Goal: Transaction & Acquisition: Subscribe to service/newsletter

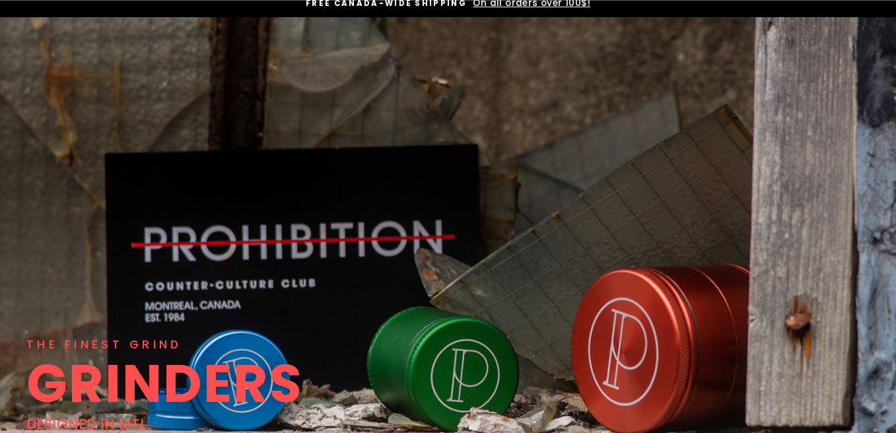
scroll to position [139, 0]
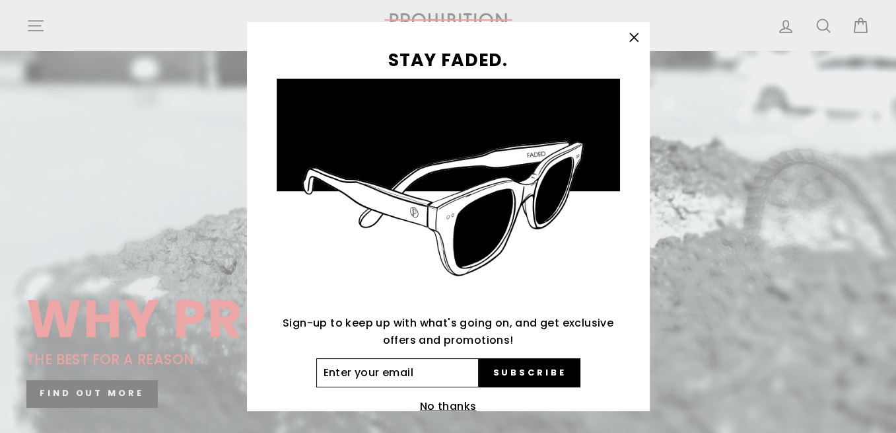
click at [340, 369] on input "Enter your email" at bounding box center [397, 372] width 163 height 29
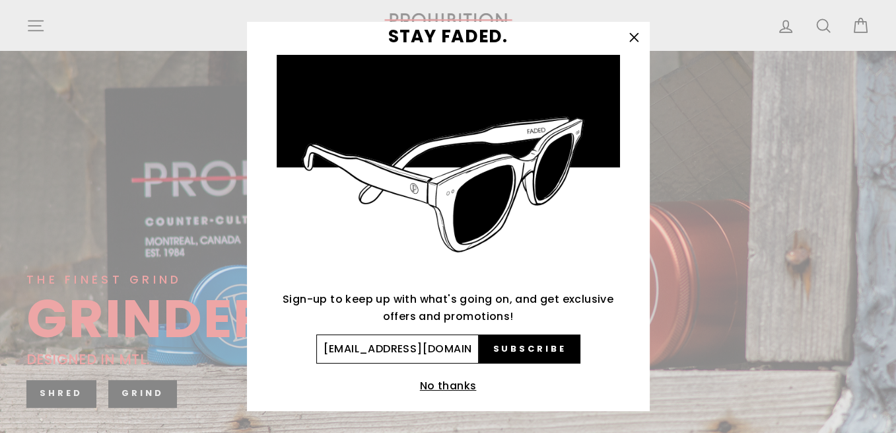
scroll to position [37, 0]
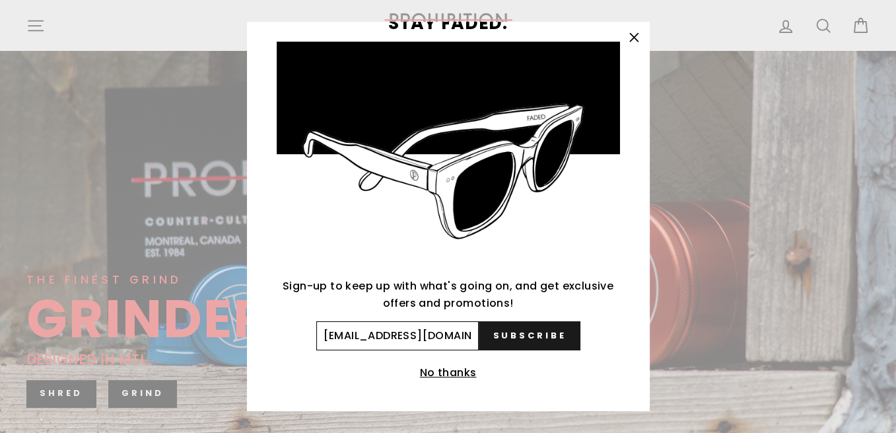
type input "gulab@videotron.ca"
drag, startPoint x: 550, startPoint y: 335, endPoint x: 617, endPoint y: 324, distance: 68.2
click at [550, 335] on span "Subscribe" at bounding box center [529, 336] width 73 height 12
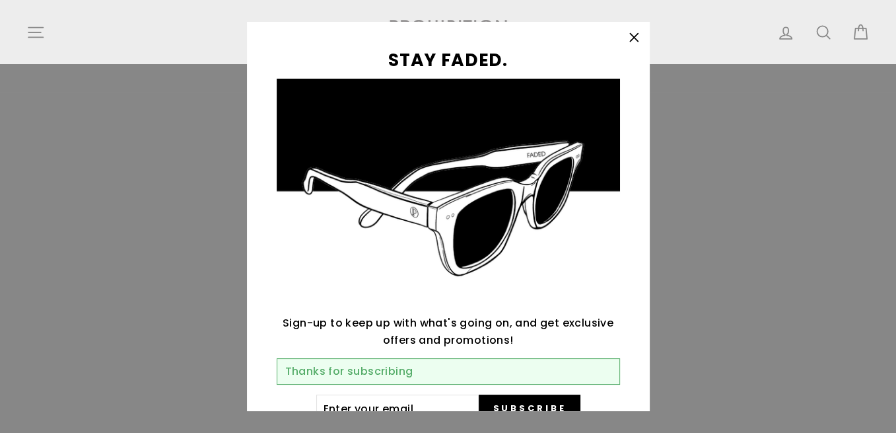
scroll to position [69, 0]
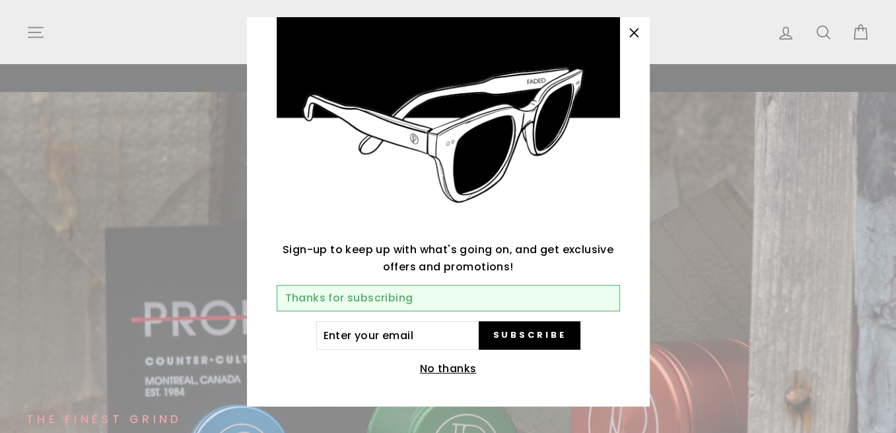
click at [633, 36] on icon "button" at bounding box center [634, 33] width 18 height 18
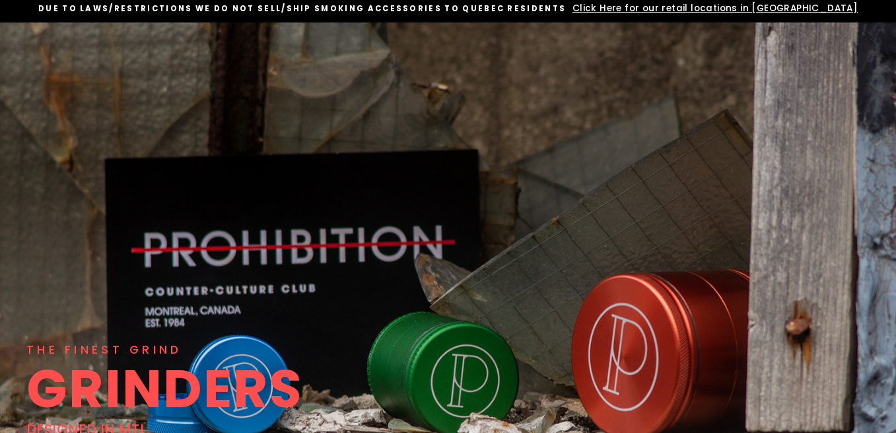
scroll to position [0, 0]
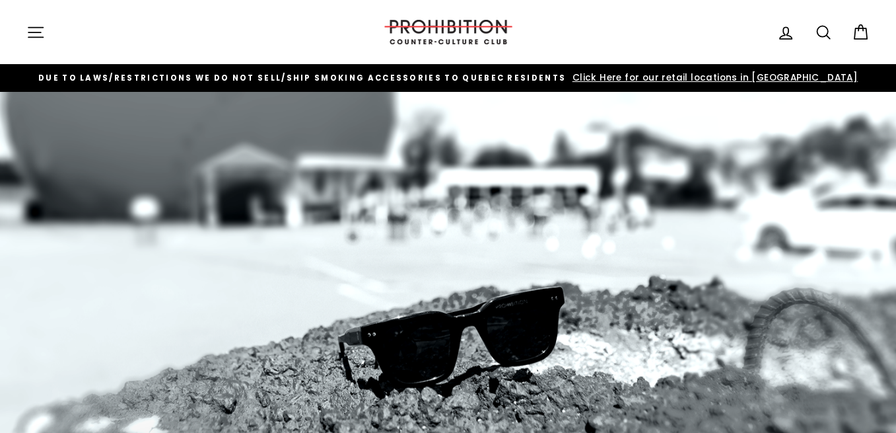
click at [729, 79] on span "Click Here for our retail locations in [GEOGRAPHIC_DATA]" at bounding box center [713, 77] width 289 height 13
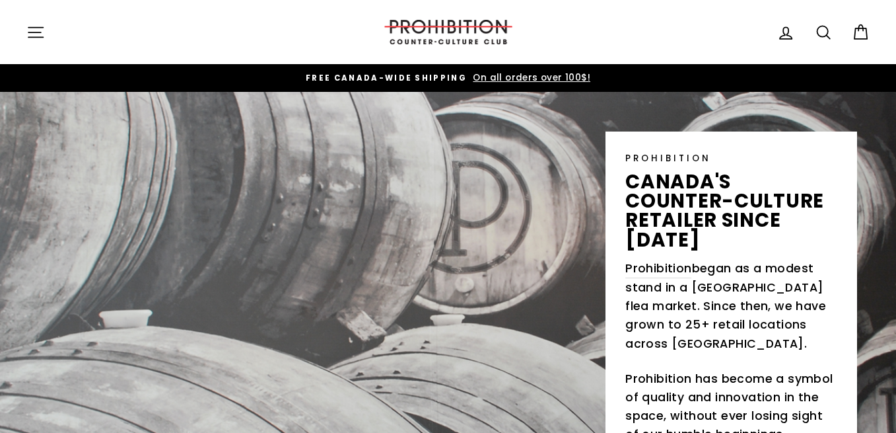
click at [30, 35] on icon "button" at bounding box center [35, 32] width 18 height 18
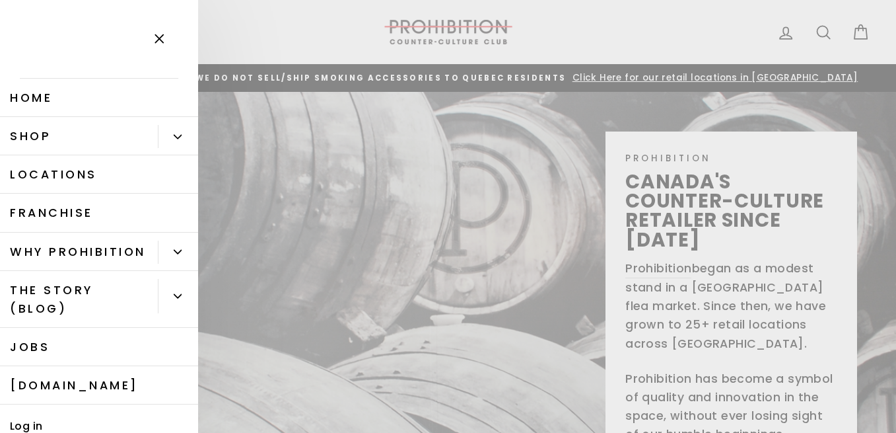
click at [181, 139] on icon "Primary" at bounding box center [178, 137] width 8 height 8
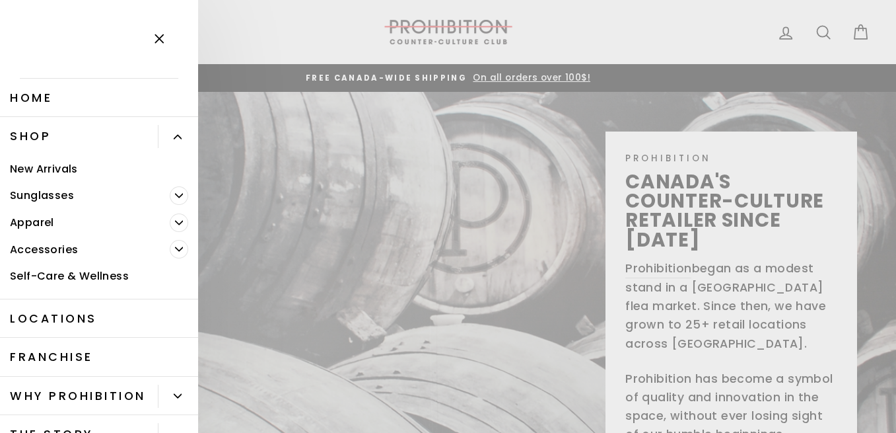
click at [176, 248] on icon "Primary" at bounding box center [179, 249] width 7 height 3
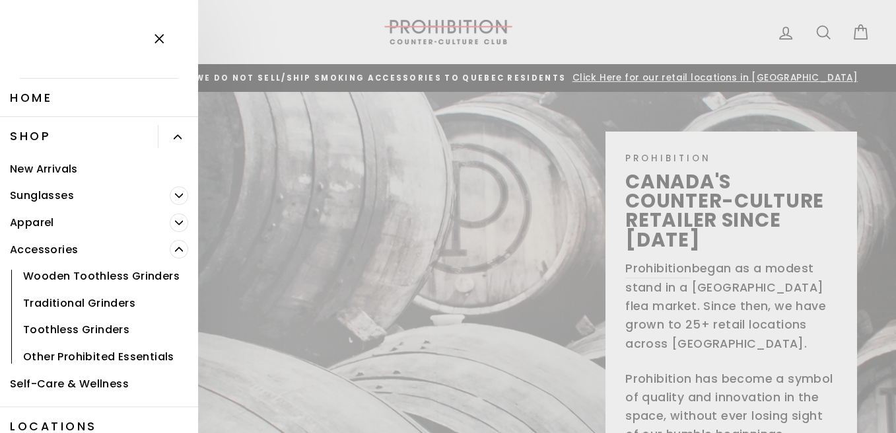
click at [176, 248] on icon "Primary" at bounding box center [179, 249] width 8 height 8
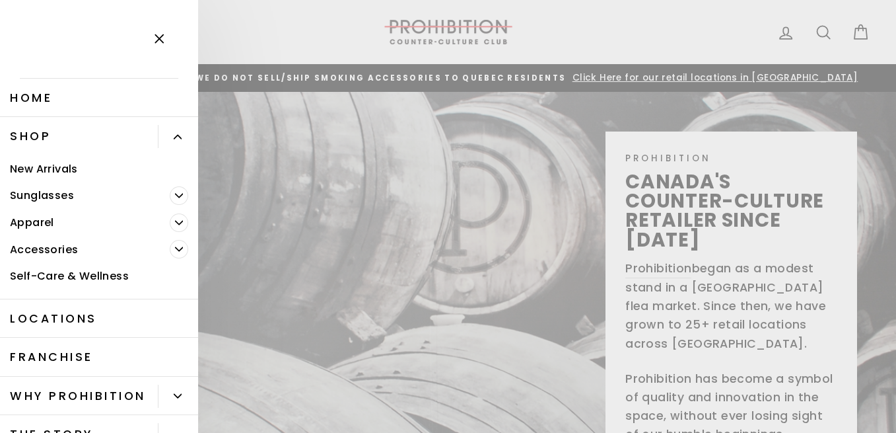
click at [181, 223] on icon "Primary" at bounding box center [179, 222] width 7 height 3
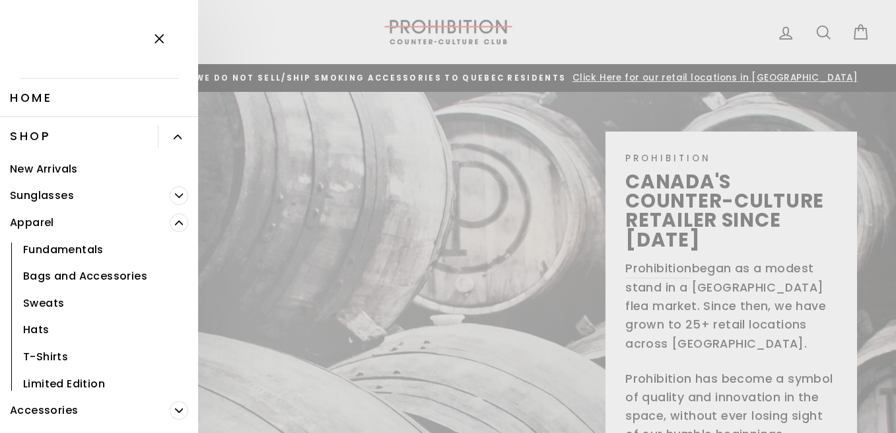
click at [181, 223] on icon "Primary" at bounding box center [179, 223] width 8 height 8
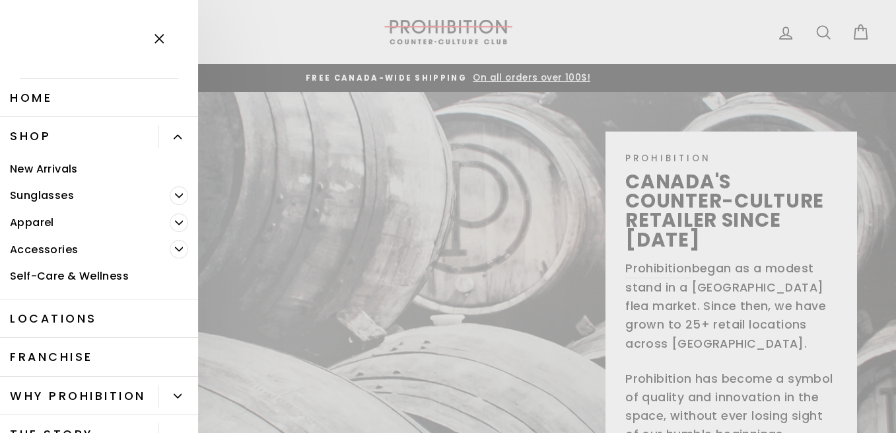
click at [53, 170] on link "New Arrivals" at bounding box center [99, 168] width 198 height 27
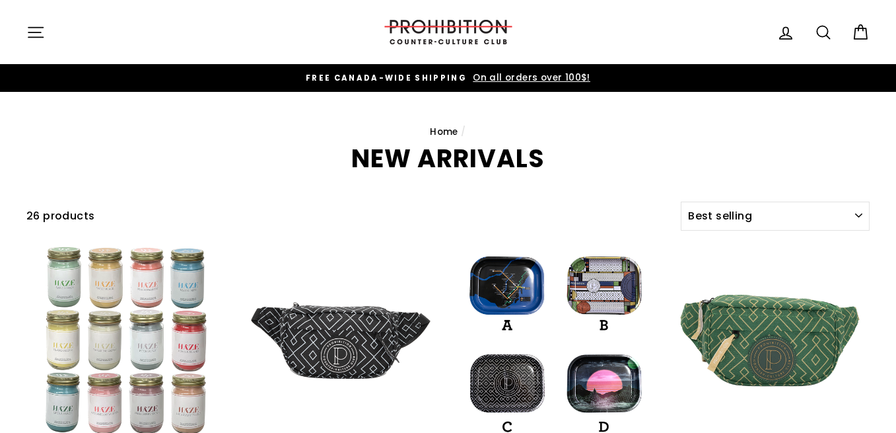
select select "best-selling"
click at [38, 29] on icon "button" at bounding box center [35, 32] width 18 height 18
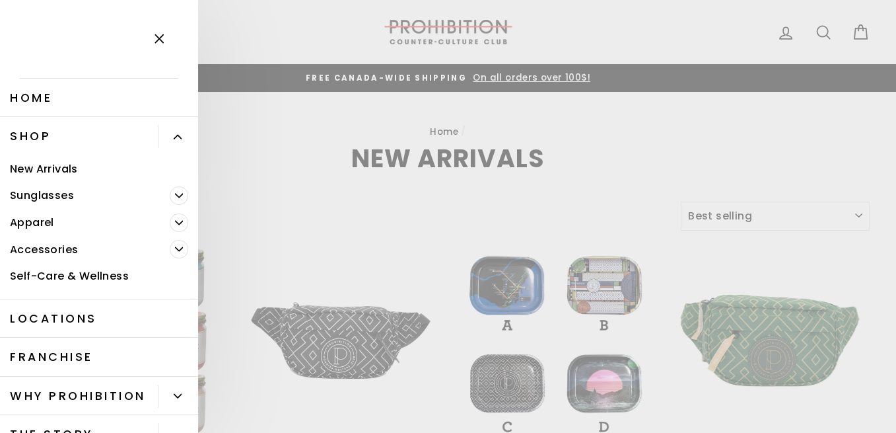
click at [68, 273] on link "Self-Care & Wellness" at bounding box center [99, 276] width 198 height 27
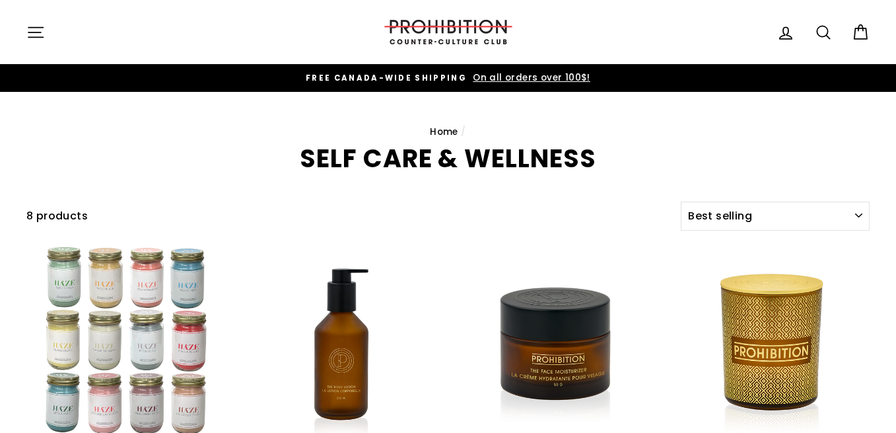
select select "best-selling"
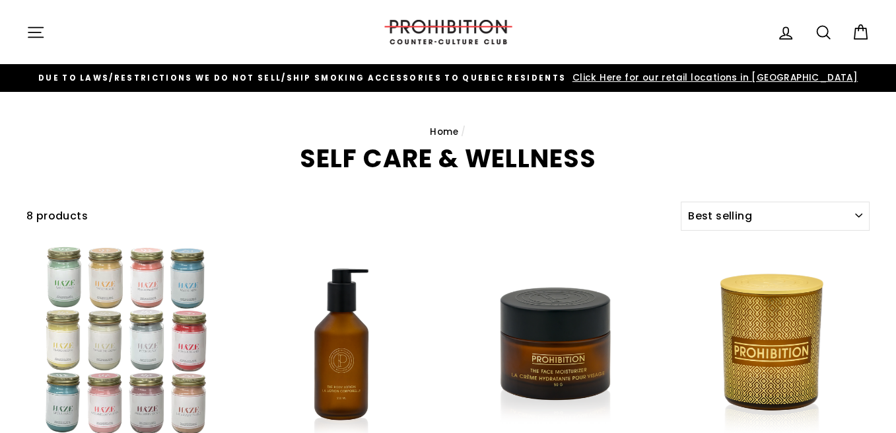
click at [33, 28] on icon "button" at bounding box center [35, 32] width 15 height 10
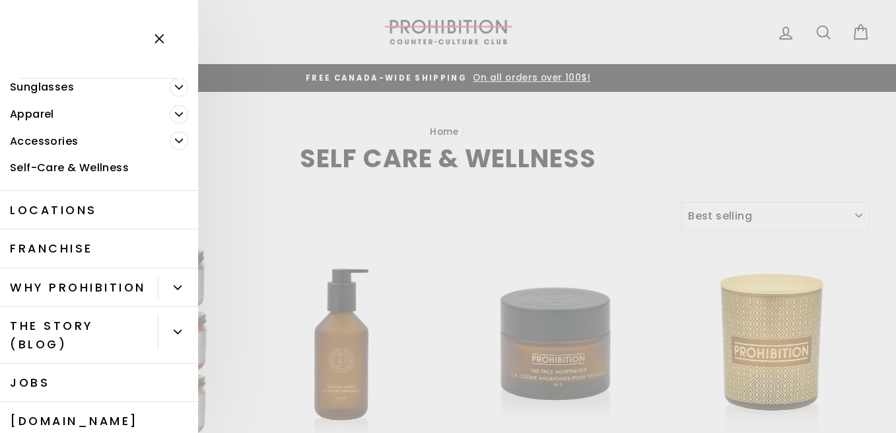
scroll to position [200, 0]
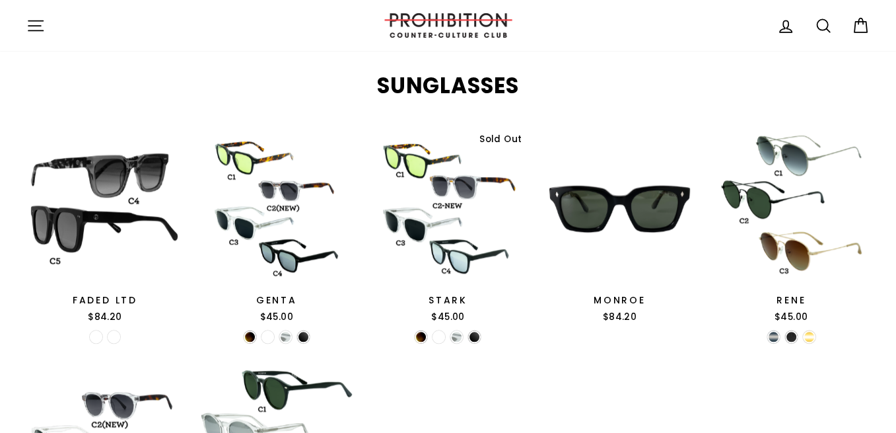
scroll to position [906, 0]
